Goal: Task Accomplishment & Management: Use online tool/utility

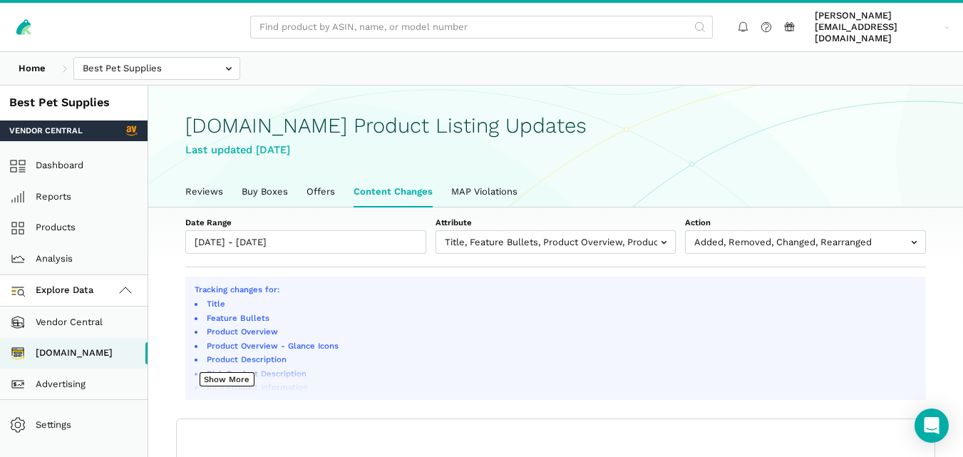
select select "100"
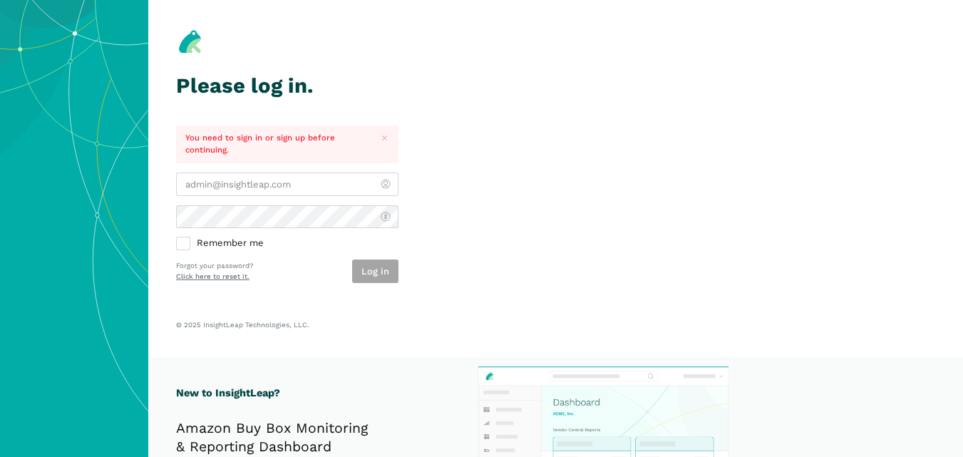
type input "[PERSON_NAME][EMAIL_ADDRESS][DOMAIN_NAME]"
click at [380, 274] on div "Log in" at bounding box center [375, 271] width 46 height 24
click at [389, 272] on button "Log in" at bounding box center [375, 271] width 46 height 24
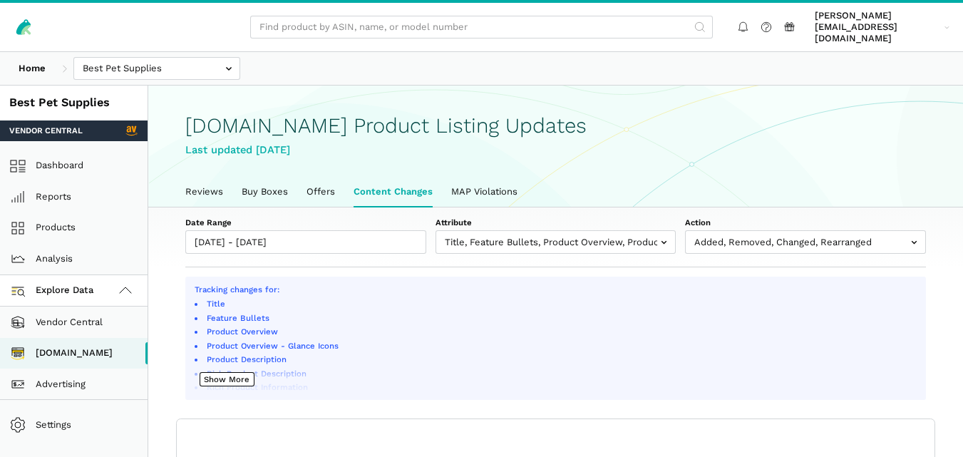
scroll to position [5, 0]
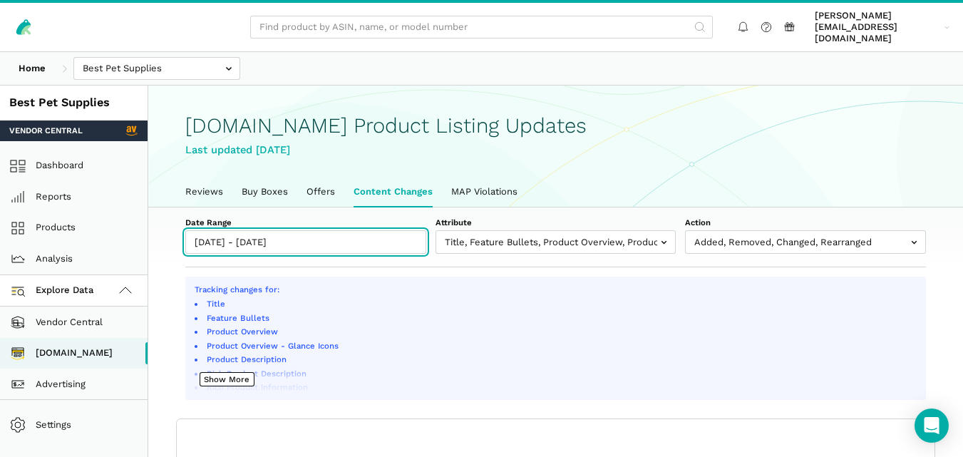
click at [351, 232] on input "[DATE] - [DATE]" at bounding box center [305, 242] width 241 height 24
type input "[DATE]"
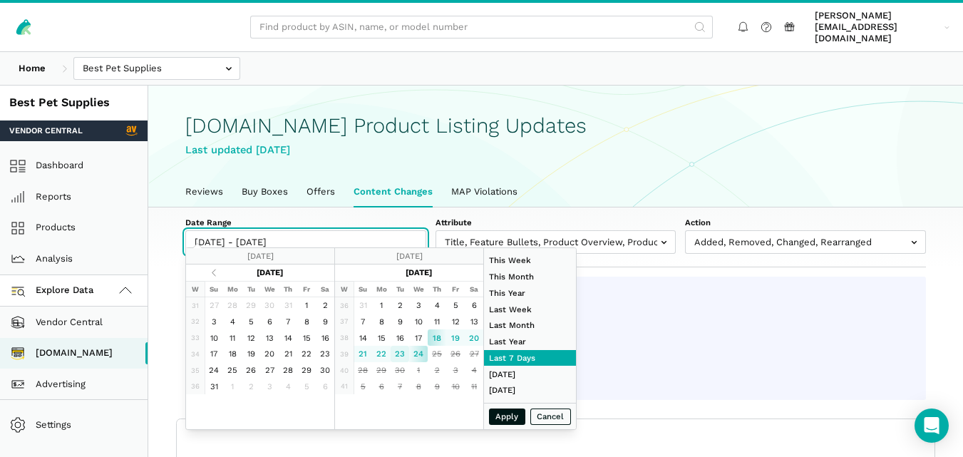
type input "[DATE]"
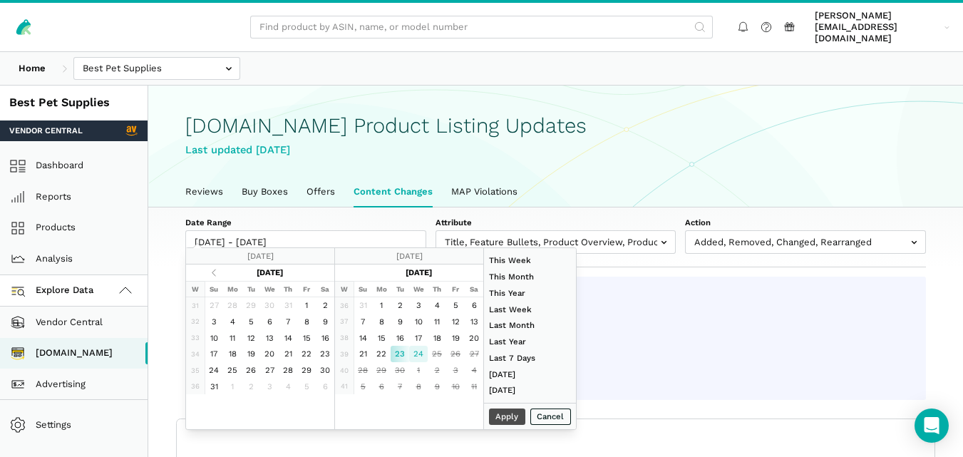
type input "[DATE]"
click at [500, 414] on button "Apply" at bounding box center [507, 416] width 37 height 16
type input "[DATE] - [DATE]"
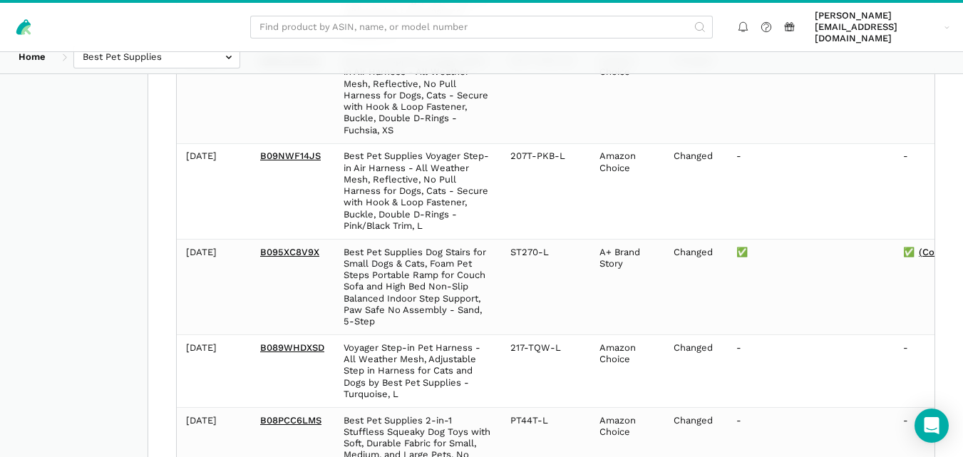
scroll to position [1046, 0]
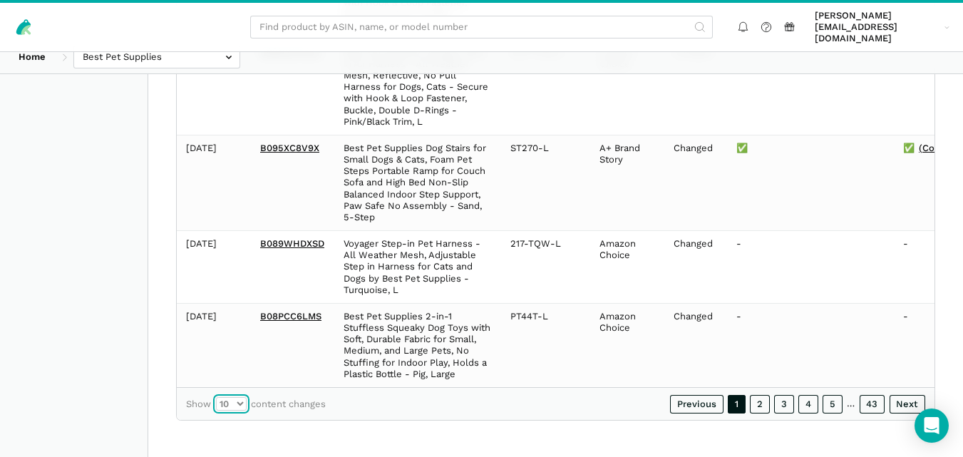
click at [241, 403] on select "10 25 50 100" at bounding box center [231, 404] width 31 height 14
select select "100"
click at [216, 397] on select "10 25 50 100" at bounding box center [231, 404] width 31 height 14
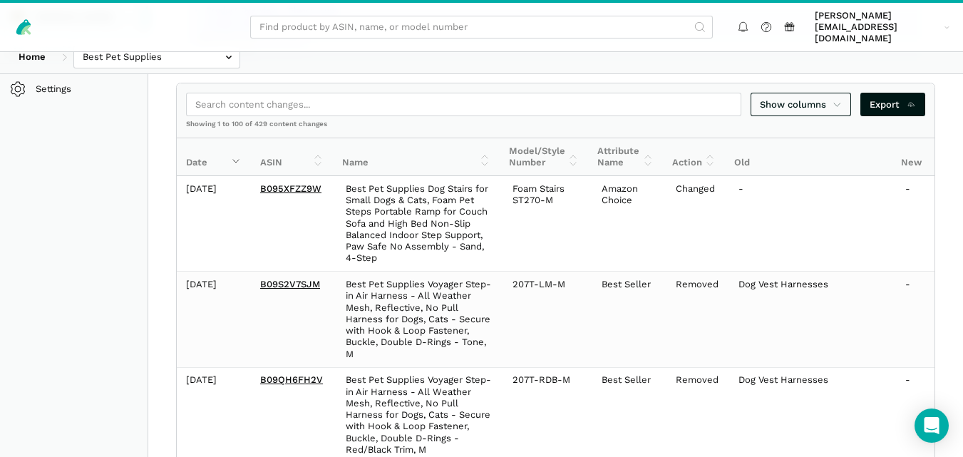
scroll to position [358, 0]
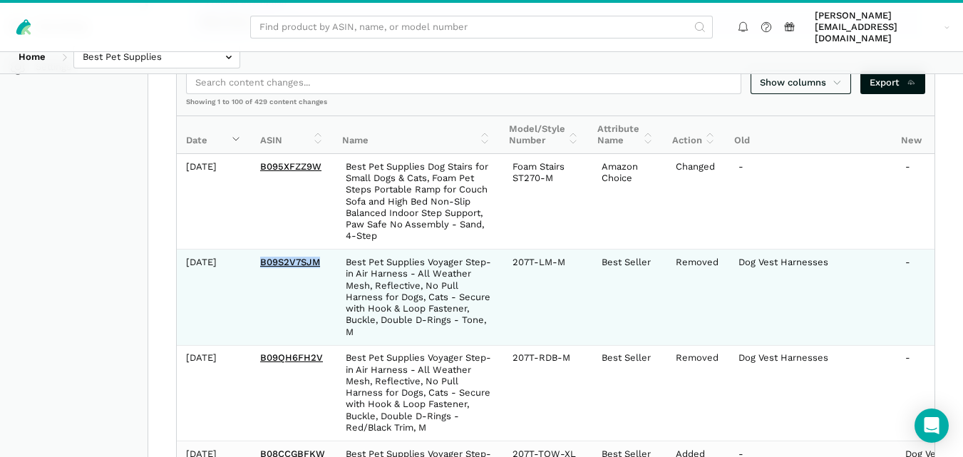
drag, startPoint x: 324, startPoint y: 249, endPoint x: 257, endPoint y: 257, distance: 67.4
click at [257, 257] on td "B09S2V7SJM" at bounding box center [294, 296] width 86 height 95
copy link "B09S2V7SJM"
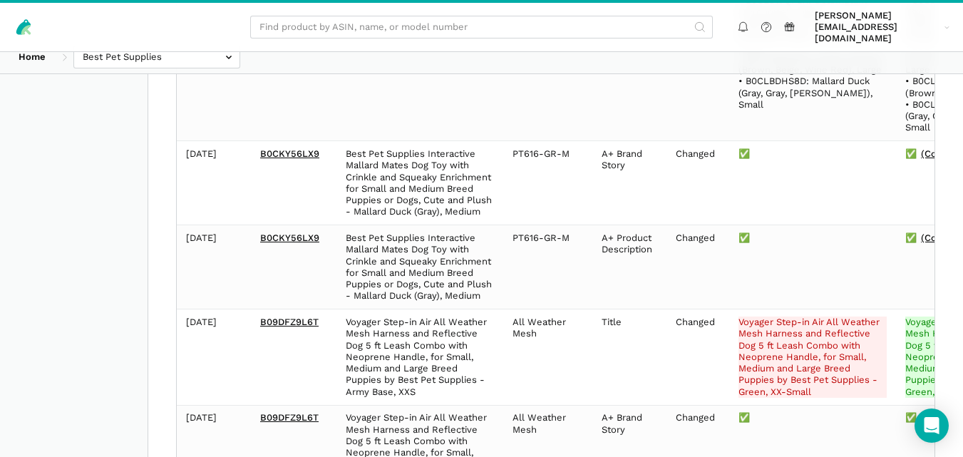
scroll to position [1923, 0]
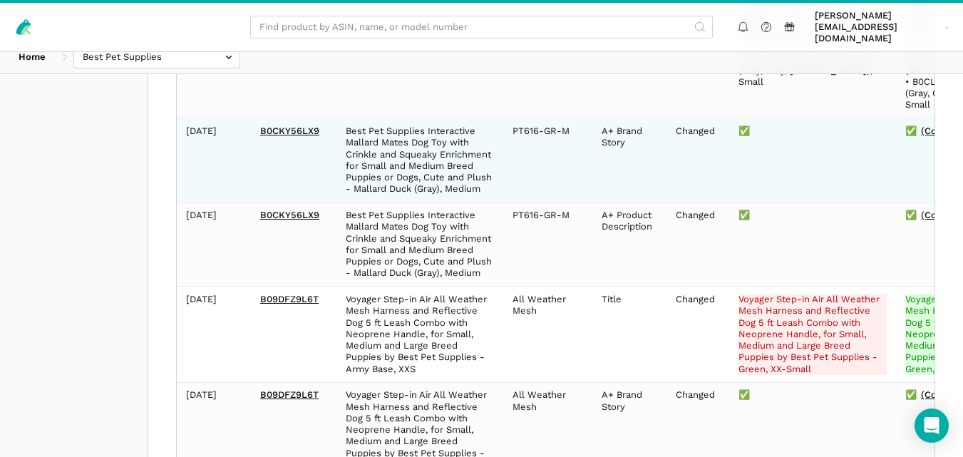
drag, startPoint x: 321, startPoint y: 107, endPoint x: 228, endPoint y: 110, distance: 93.4
click at [228, 118] on tr "2025-09-24 B0CKY56LX9 Best Pet Supplies Interactive Mallard Mates Dog Toy with …" at bounding box center [620, 160] width 886 height 84
click at [265, 118] on td "B0CKY56LX9" at bounding box center [294, 160] width 86 height 84
drag, startPoint x: 320, startPoint y: 107, endPoint x: 220, endPoint y: 110, distance: 99.8
click at [220, 118] on tr "2025-09-24 B0CKY56LX9 Best Pet Supplies Interactive Mallard Mates Dog Toy with …" at bounding box center [620, 160] width 886 height 84
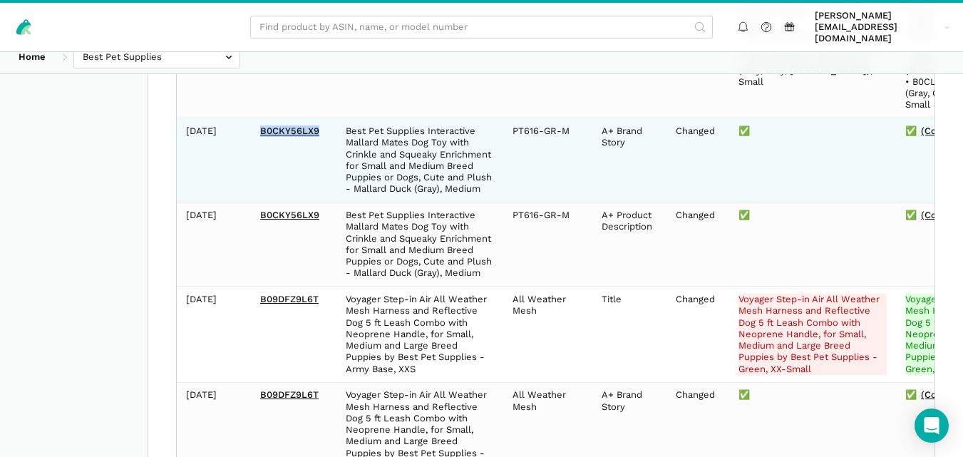
click at [249, 138] on td "2025-09-24" at bounding box center [214, 160] width 74 height 84
drag, startPoint x: 321, startPoint y: 106, endPoint x: 262, endPoint y: 108, distance: 59.9
click at [262, 118] on td "B0CKY56LX9" at bounding box center [294, 160] width 86 height 84
copy link "B0CKY56LX9"
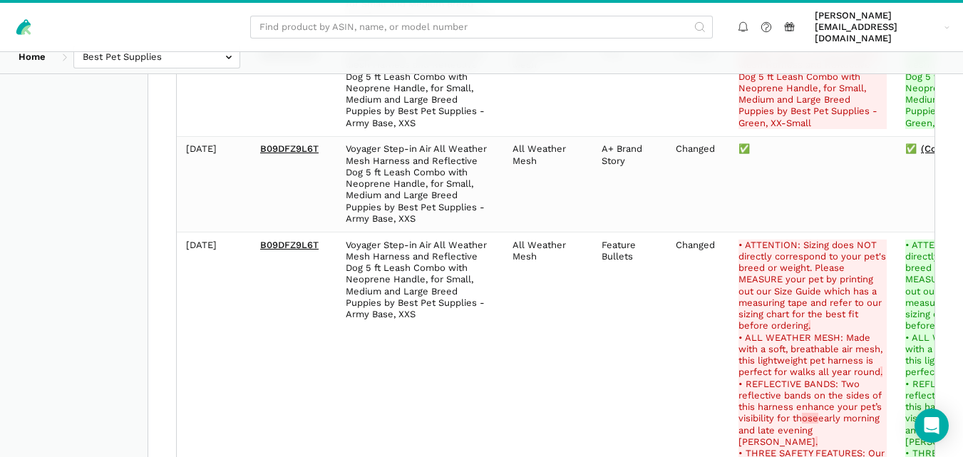
scroll to position [2191, 0]
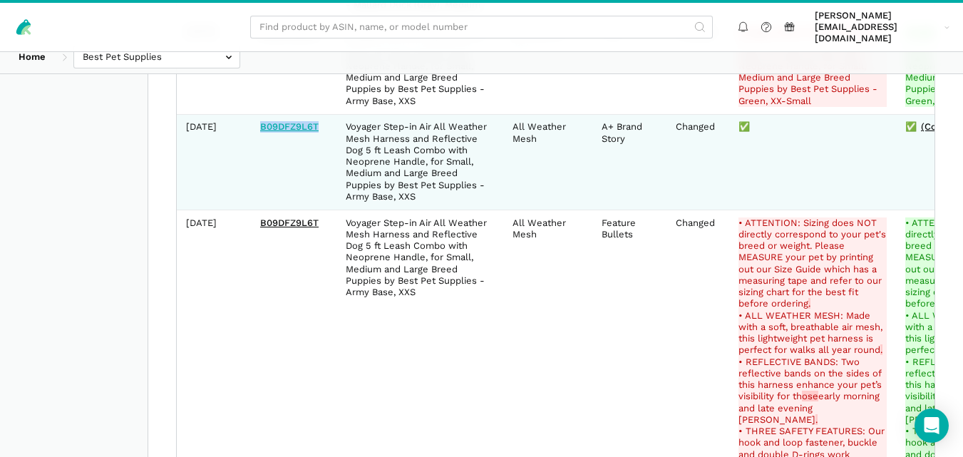
drag, startPoint x: 324, startPoint y: 127, endPoint x: 262, endPoint y: 130, distance: 62.1
click at [262, 130] on td "B09DFZ9L6T" at bounding box center [294, 161] width 86 height 95
copy link "B09DFZ9L6T"
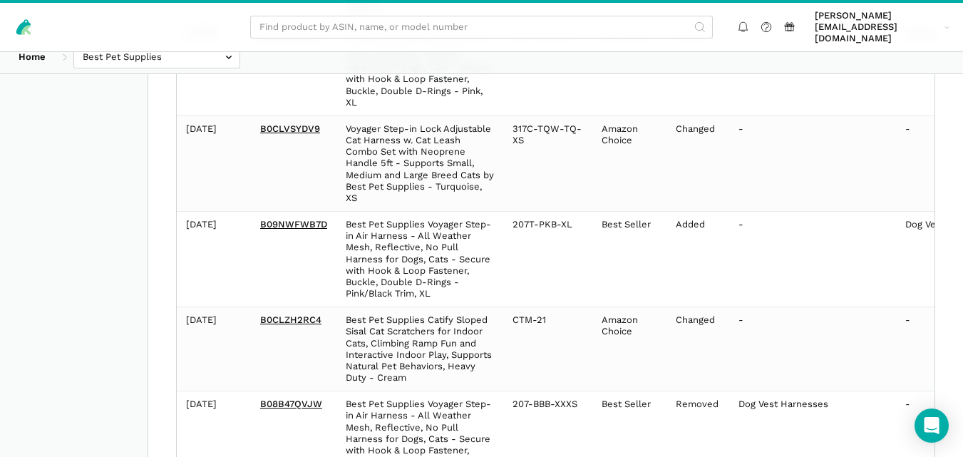
scroll to position [6551, 0]
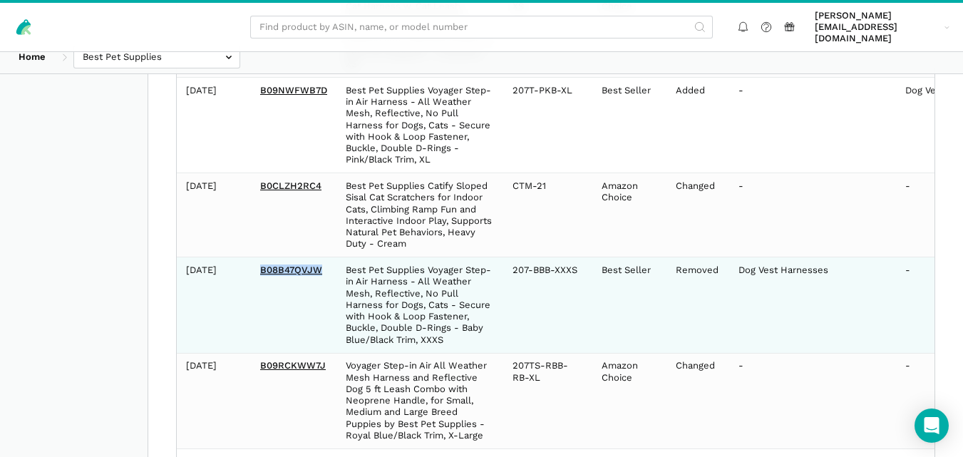
drag, startPoint x: 326, startPoint y: 232, endPoint x: 254, endPoint y: 233, distance: 72.7
click at [254, 257] on td "B08B47QVJW" at bounding box center [294, 304] width 86 height 95
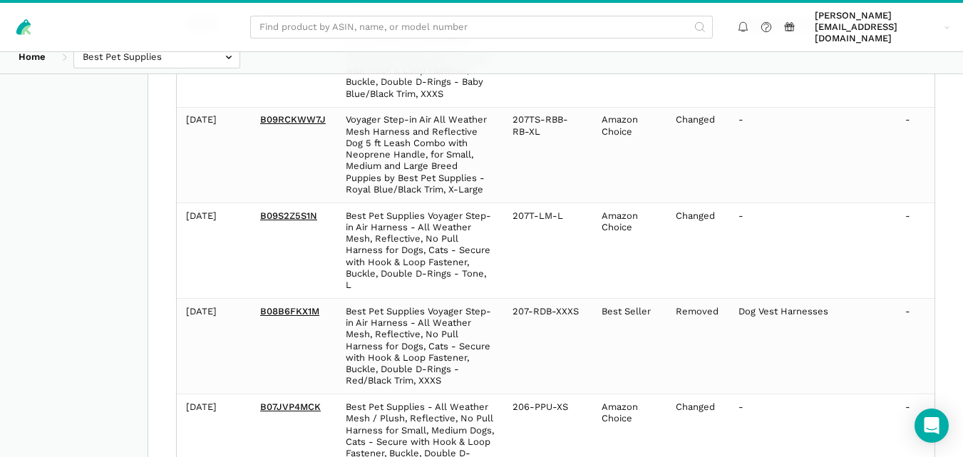
scroll to position [6842, 0]
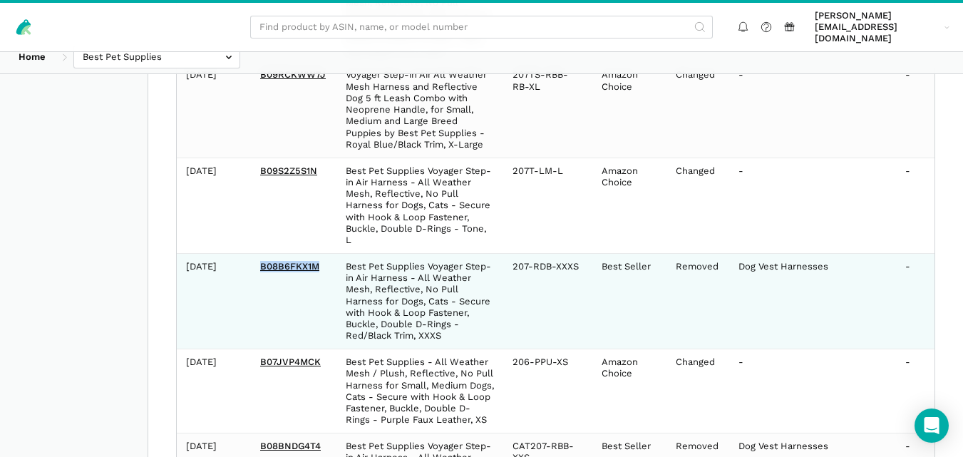
drag, startPoint x: 320, startPoint y: 234, endPoint x: 255, endPoint y: 227, distance: 65.2
click at [255, 254] on td "B08B6FKX1M" at bounding box center [294, 301] width 86 height 95
copy link "B08B6FKX1M"
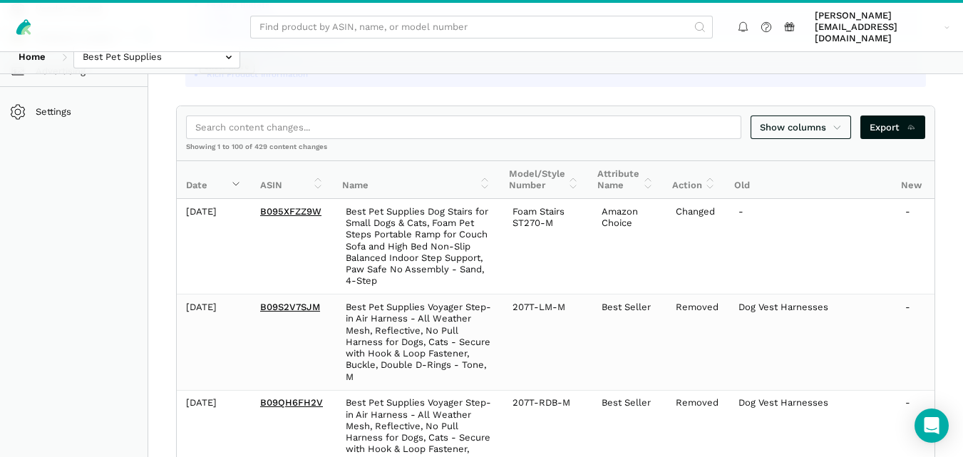
scroll to position [336, 0]
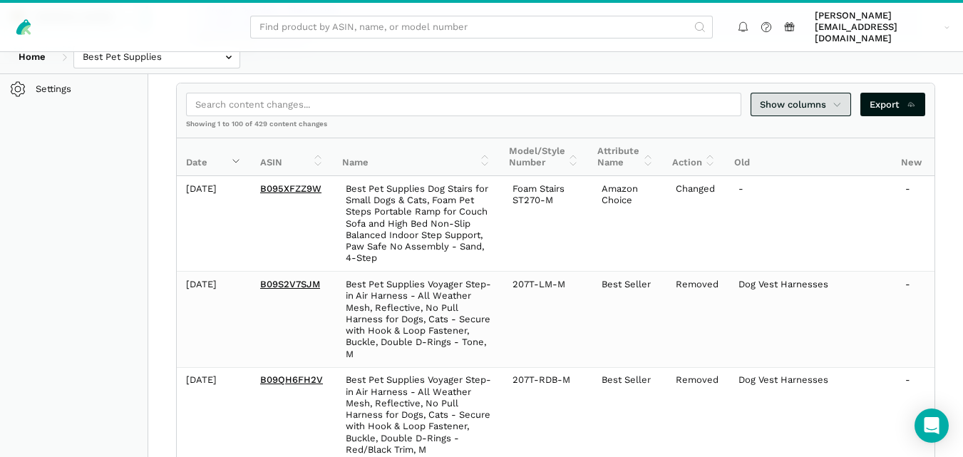
click at [837, 98] on icon at bounding box center [836, 105] width 9 height 14
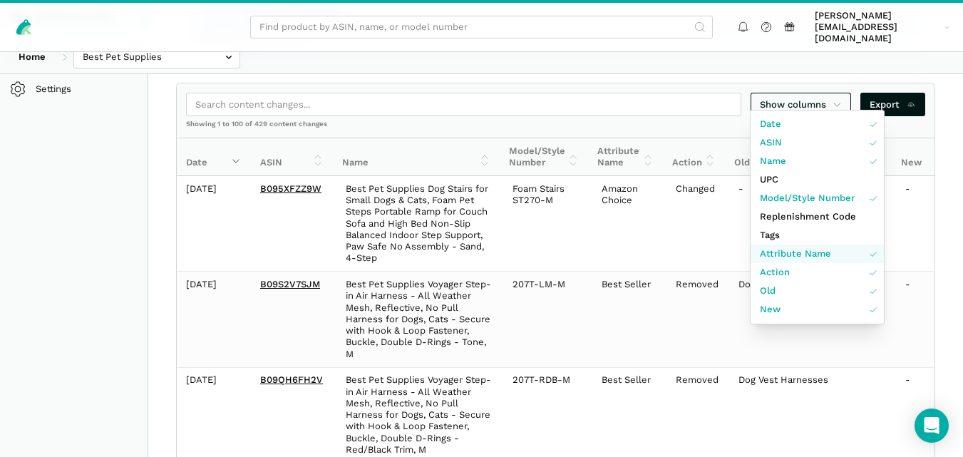
click at [798, 250] on span "Attribute Name" at bounding box center [795, 254] width 71 height 14
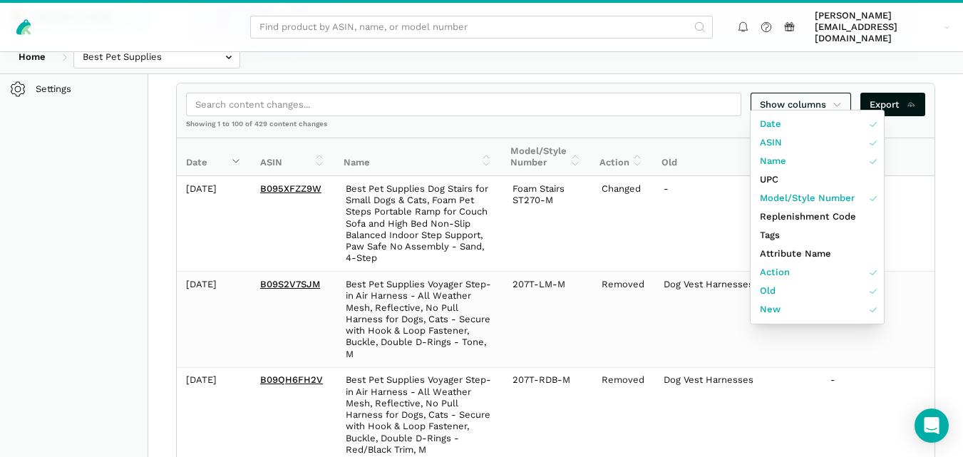
click at [953, 197] on div at bounding box center [481, 228] width 963 height 457
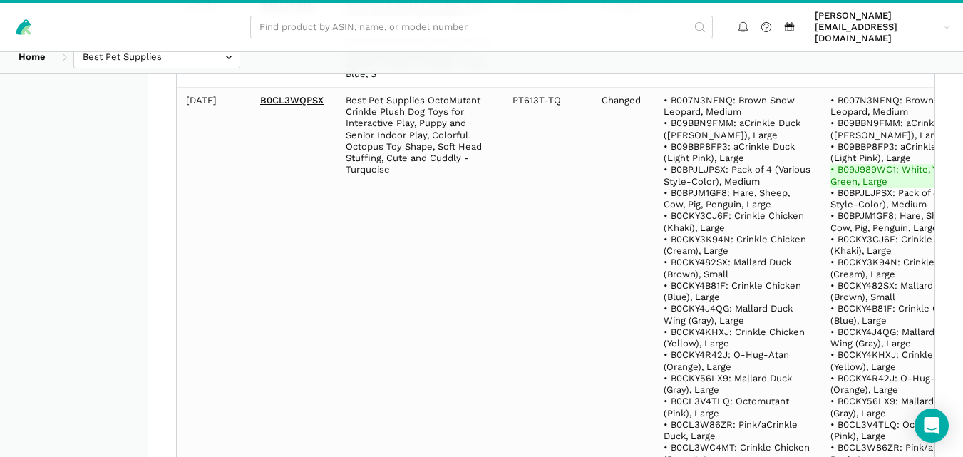
scroll to position [13081, 0]
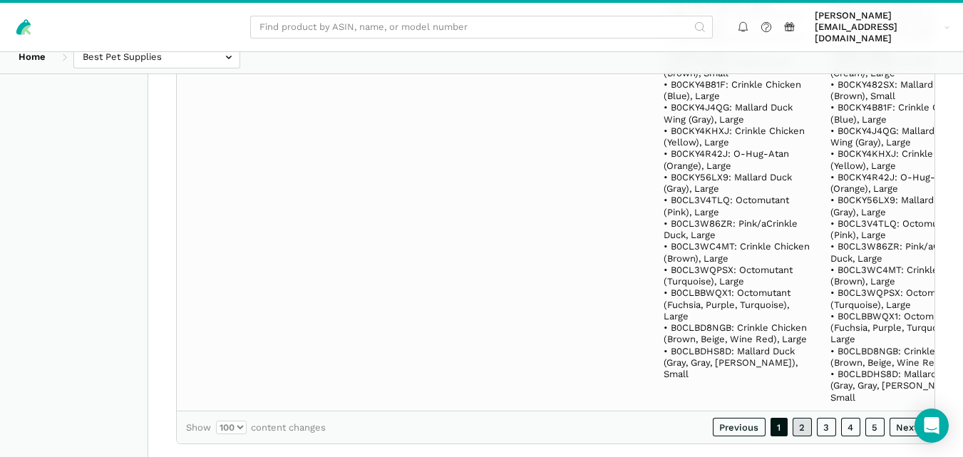
click at [800, 418] on link "2" at bounding box center [802, 427] width 20 height 19
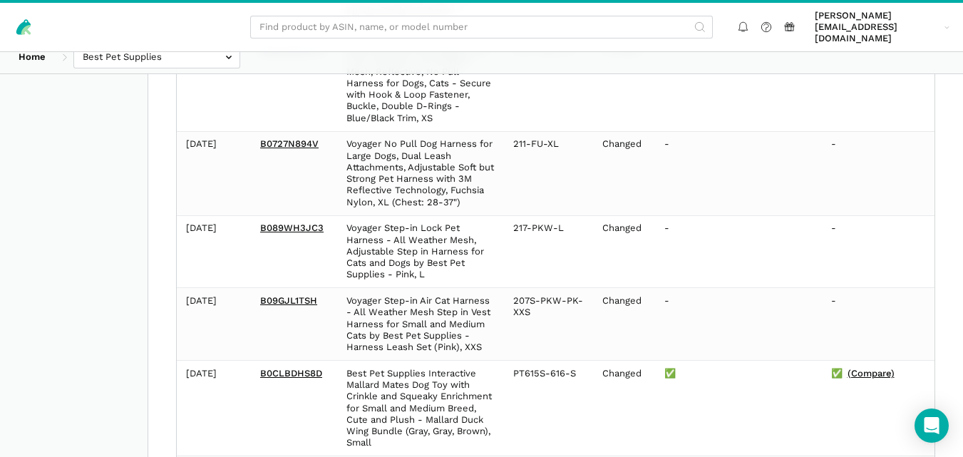
scroll to position [680, 0]
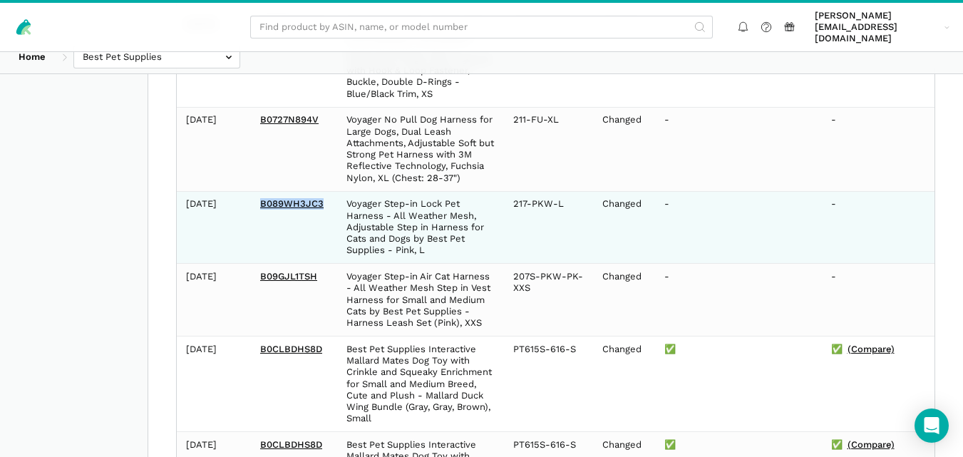
drag, startPoint x: 328, startPoint y: 190, endPoint x: 254, endPoint y: 190, distance: 73.4
click at [254, 191] on td "B089WH3JC3" at bounding box center [294, 227] width 86 height 73
copy link "B089WH3JC3"
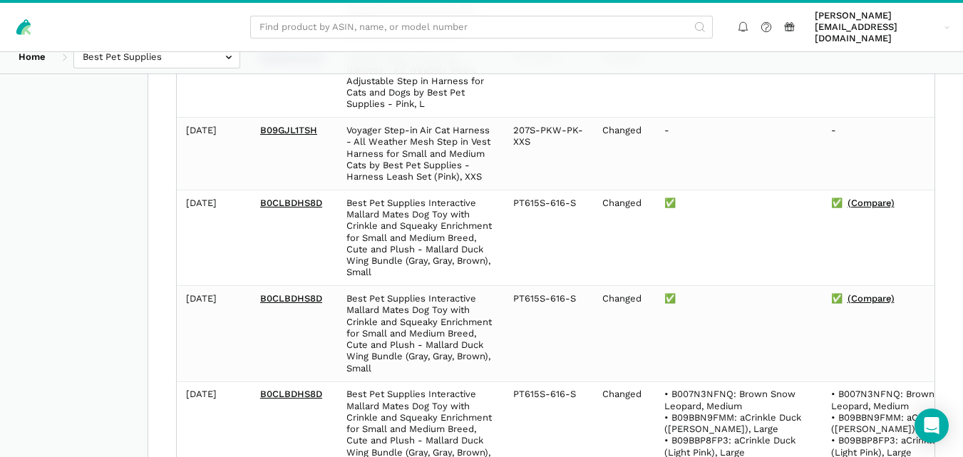
scroll to position [850, 0]
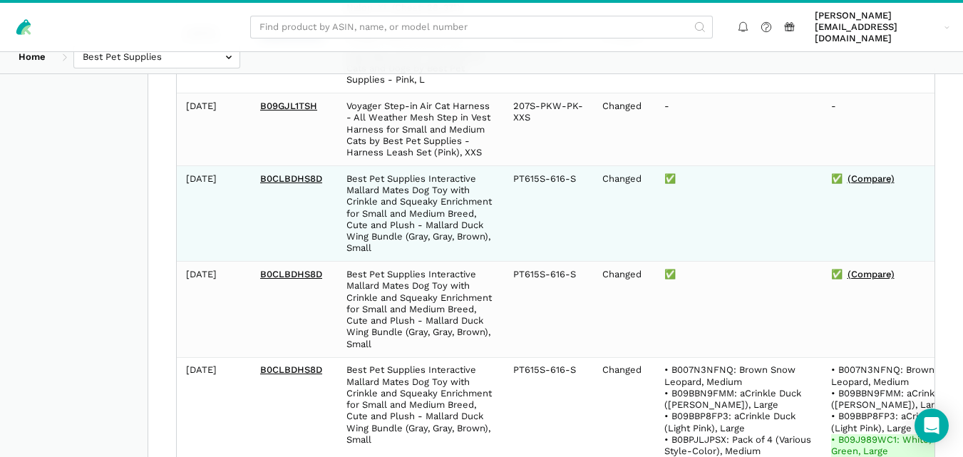
drag, startPoint x: 324, startPoint y: 164, endPoint x: 249, endPoint y: 165, distance: 74.1
click at [249, 166] on tr "2025-09-24 B0CLBDHS8D Best Pet Supplies Interactive Mallard Mates Dog Toy with …" at bounding box center [583, 213] width 812 height 95
copy tr "B0CLBDHS8D"
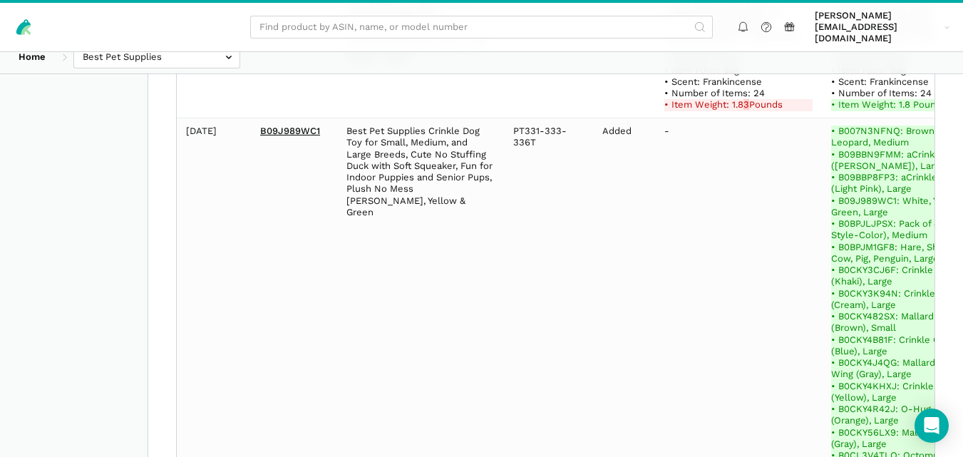
scroll to position [14229, 0]
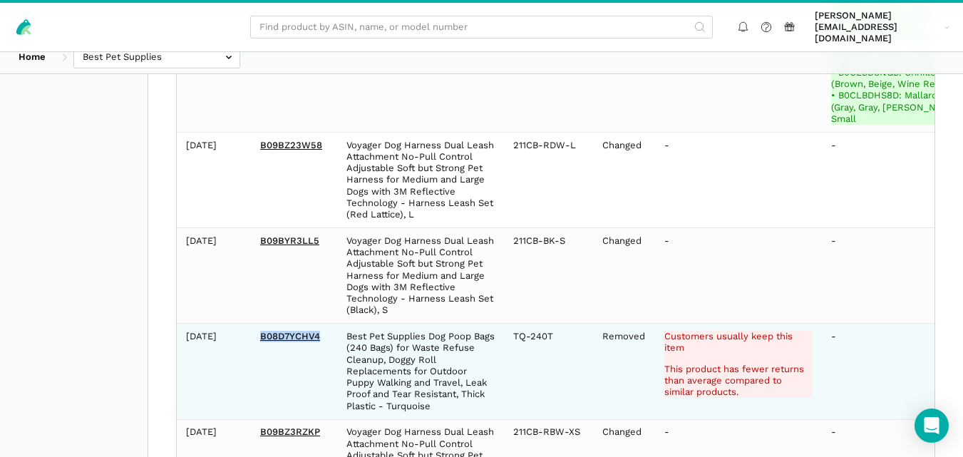
drag, startPoint x: 324, startPoint y: 199, endPoint x: 258, endPoint y: 191, distance: 66.0
click at [258, 324] on td "B08D7YCHV4" at bounding box center [294, 371] width 86 height 95
copy link "B08D7YCHV4"
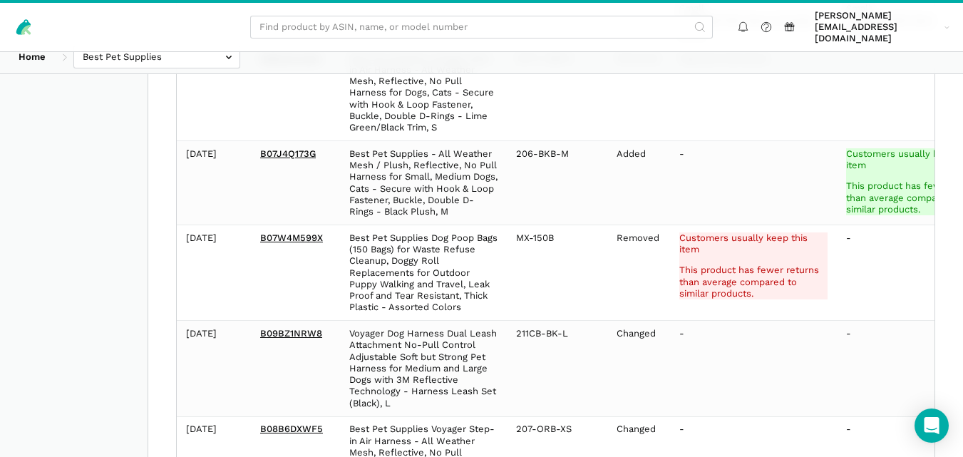
scroll to position [2243, 0]
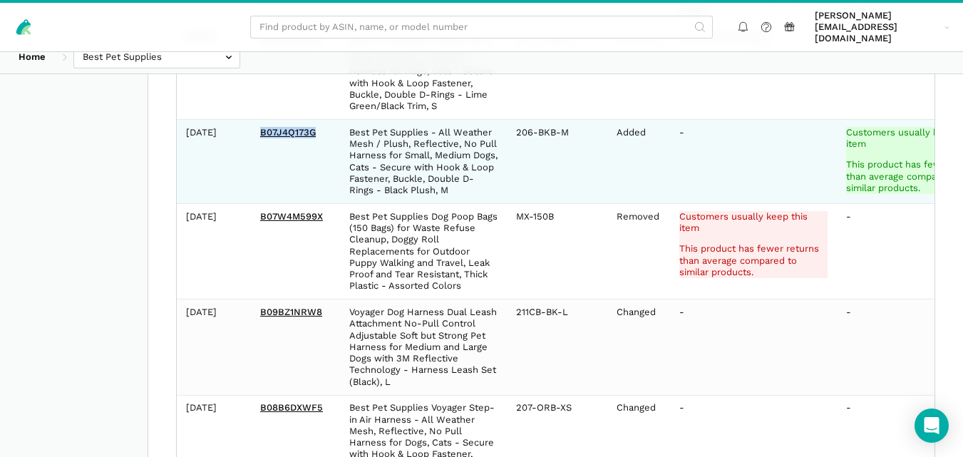
drag, startPoint x: 320, startPoint y: 111, endPoint x: 256, endPoint y: 114, distance: 64.2
click at [256, 120] on td "B07J4Q173G" at bounding box center [295, 162] width 89 height 84
copy link "B07J4Q173G"
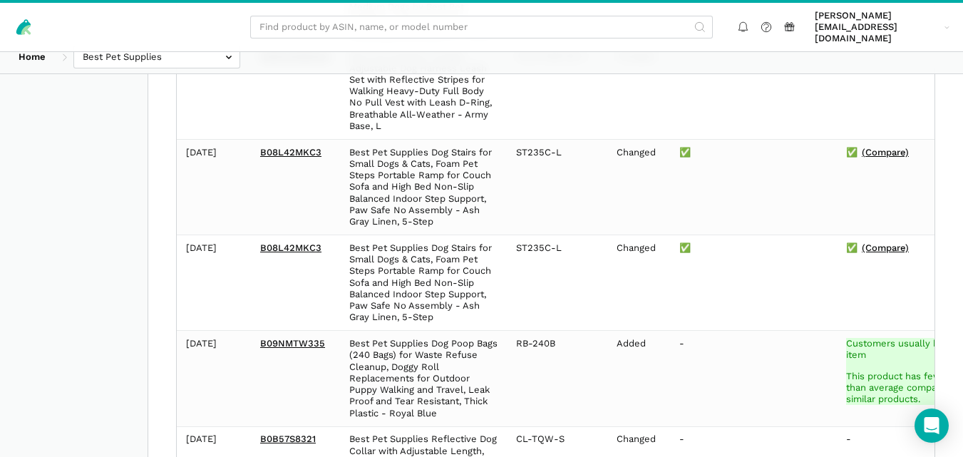
scroll to position [12597, 0]
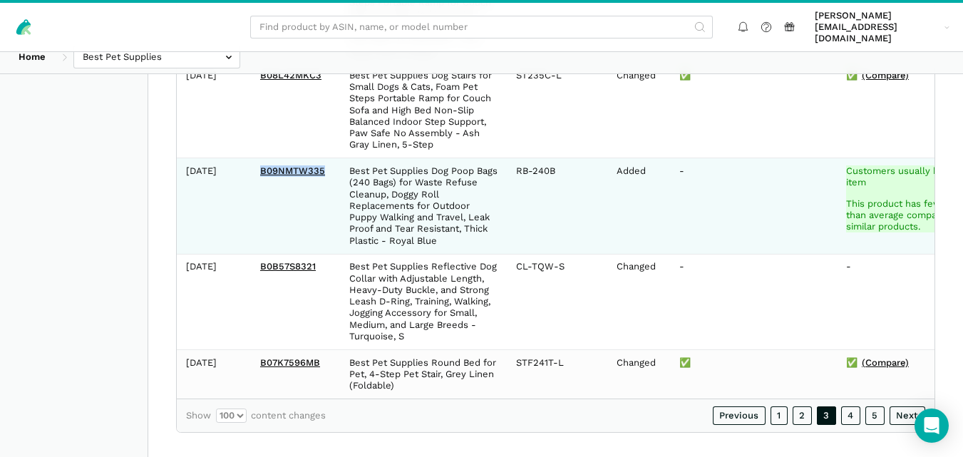
drag, startPoint x: 329, startPoint y: 150, endPoint x: 259, endPoint y: 145, distance: 70.7
click at [259, 158] on td "B09NMTW335" at bounding box center [295, 205] width 89 height 95
copy link "B09NMTW335"
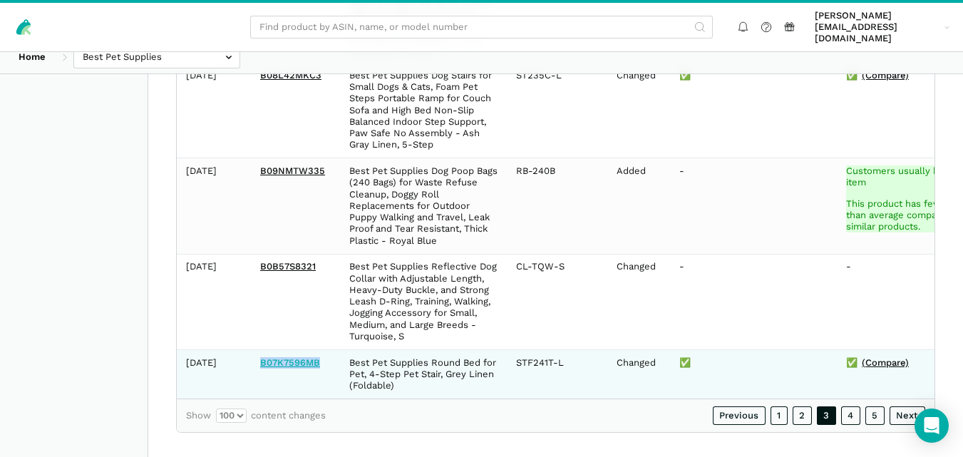
drag, startPoint x: 324, startPoint y: 334, endPoint x: 262, endPoint y: 338, distance: 62.9
click at [262, 349] on td "B07K7596MB" at bounding box center [295, 373] width 89 height 49
copy link "B07K7596MB"
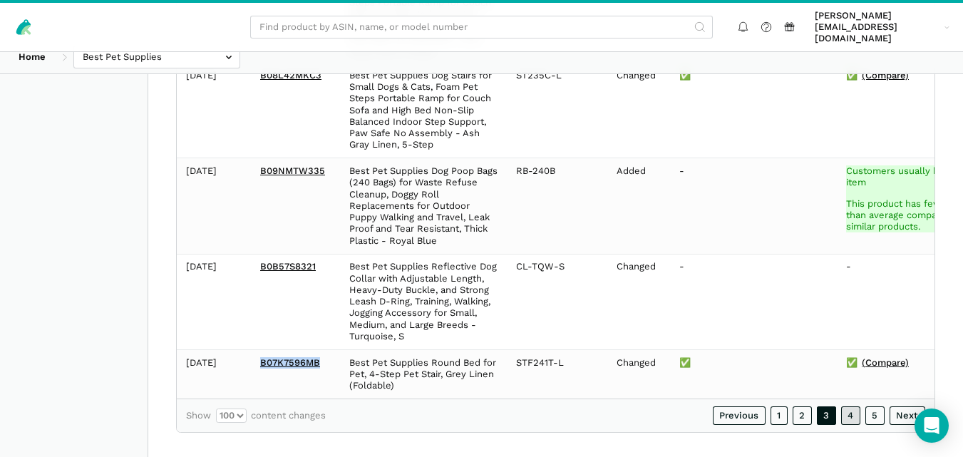
click at [850, 406] on link "4" at bounding box center [851, 415] width 20 height 19
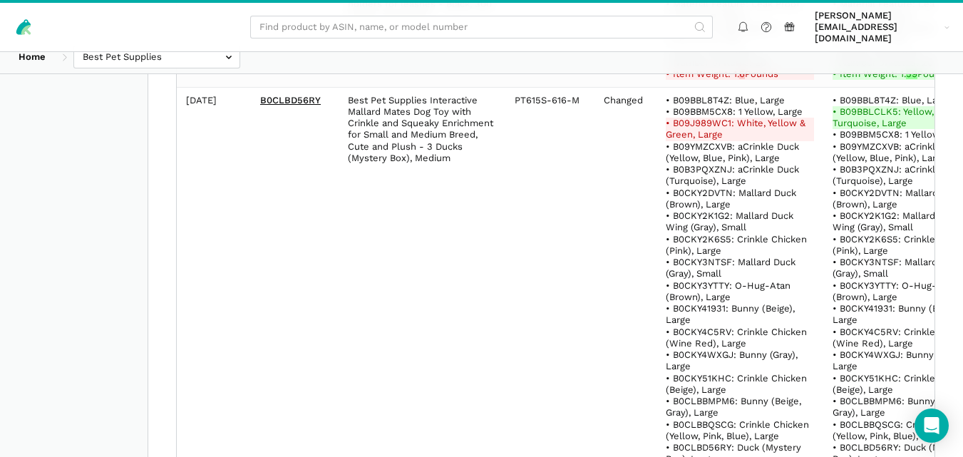
scroll to position [1030, 0]
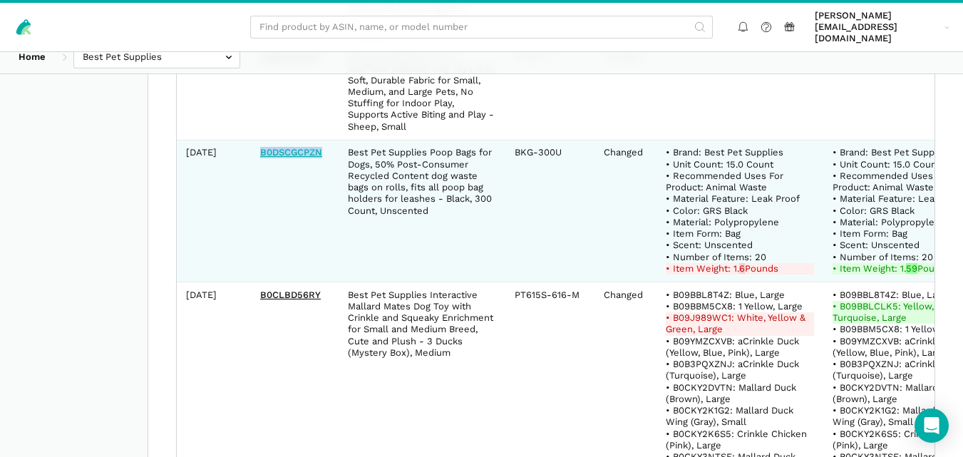
drag, startPoint x: 324, startPoint y: 149, endPoint x: 261, endPoint y: 152, distance: 62.8
click at [261, 152] on td "B0DSCGCPZN" at bounding box center [295, 211] width 88 height 142
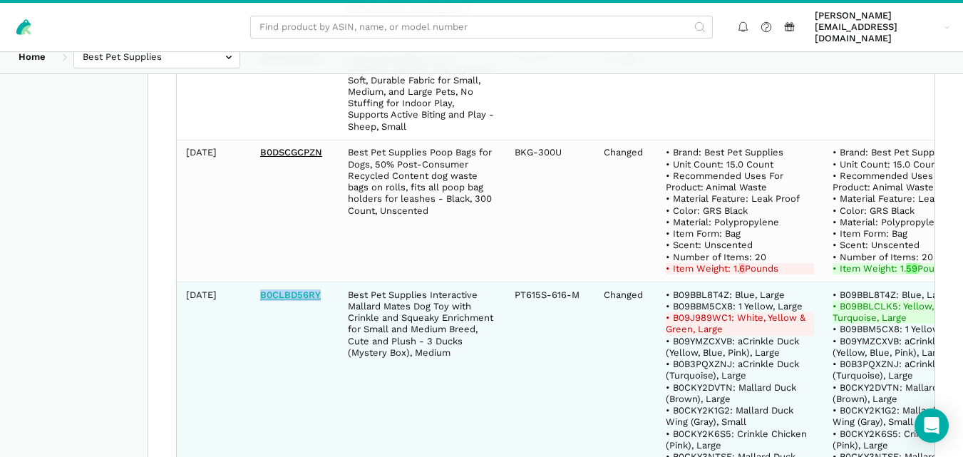
drag, startPoint x: 322, startPoint y: 294, endPoint x: 261, endPoint y: 293, distance: 61.3
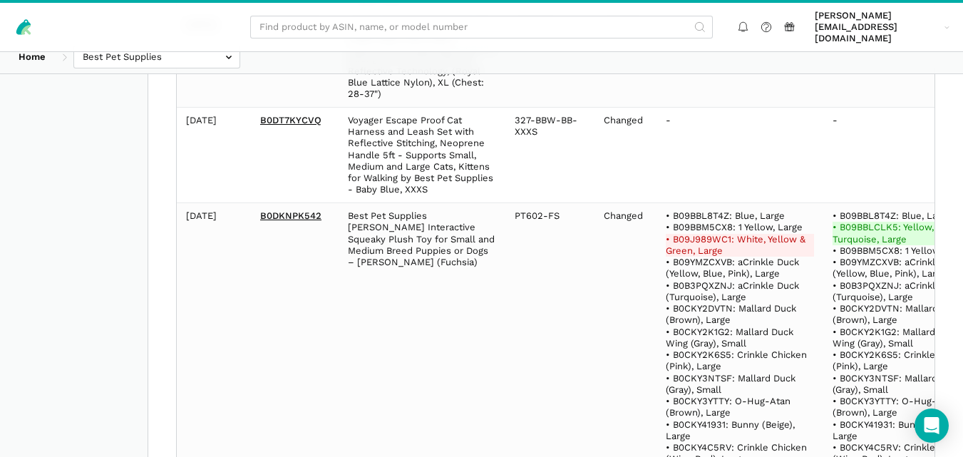
scroll to position [3717, 0]
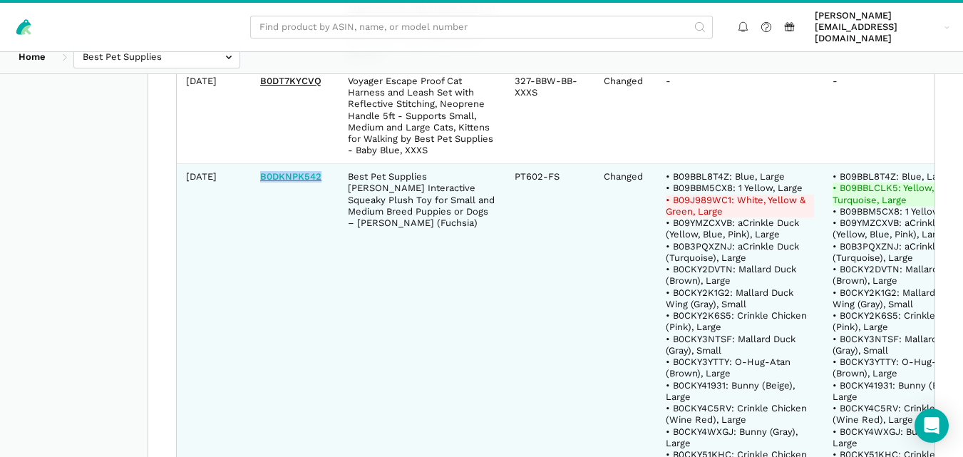
drag, startPoint x: 322, startPoint y: 140, endPoint x: 261, endPoint y: 140, distance: 61.3
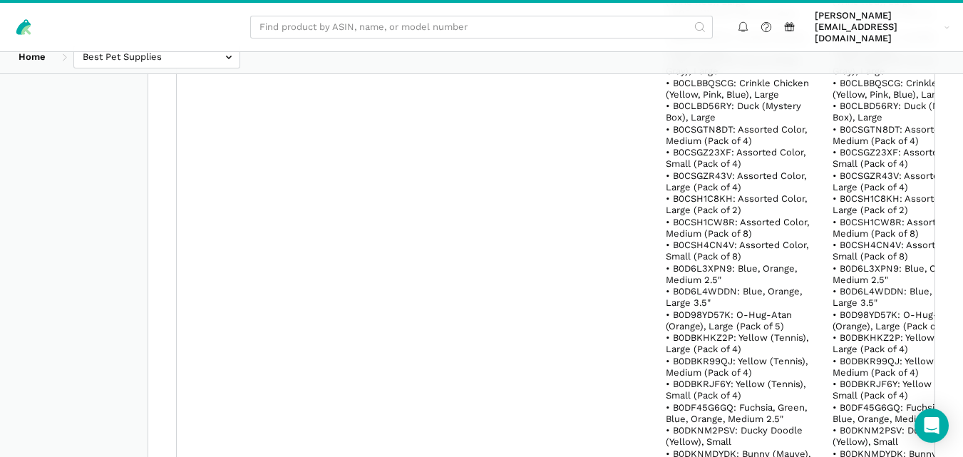
scroll to position [22901, 0]
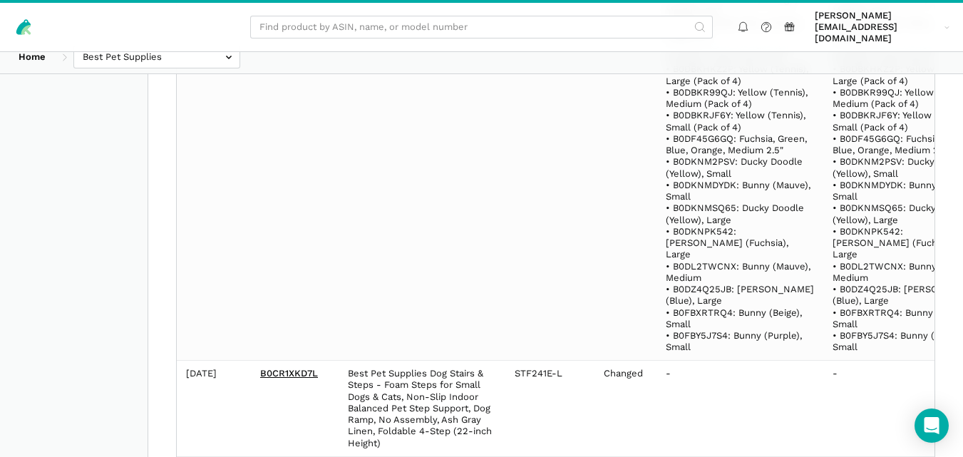
drag, startPoint x: 326, startPoint y: 309, endPoint x: 234, endPoint y: 305, distance: 92.7
drag, startPoint x: 321, startPoint y: 306, endPoint x: 261, endPoint y: 304, distance: 60.6
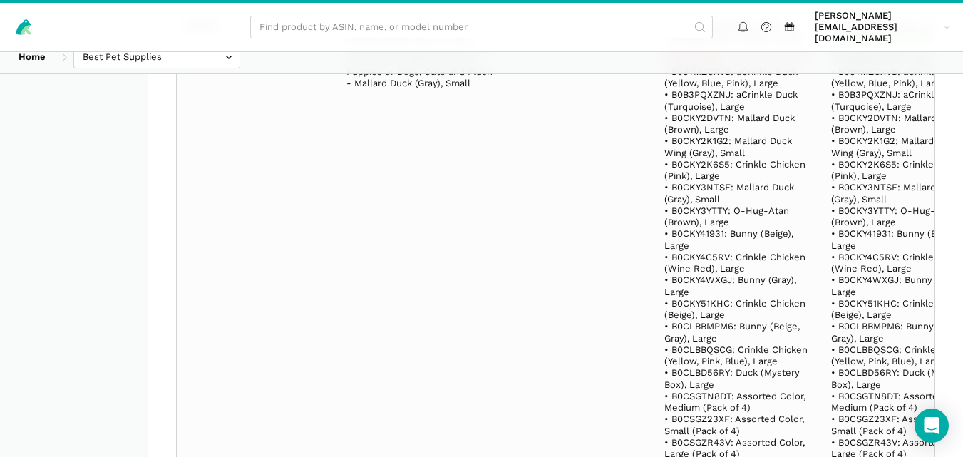
scroll to position [16110, 0]
